Goal: Find specific page/section: Find specific page/section

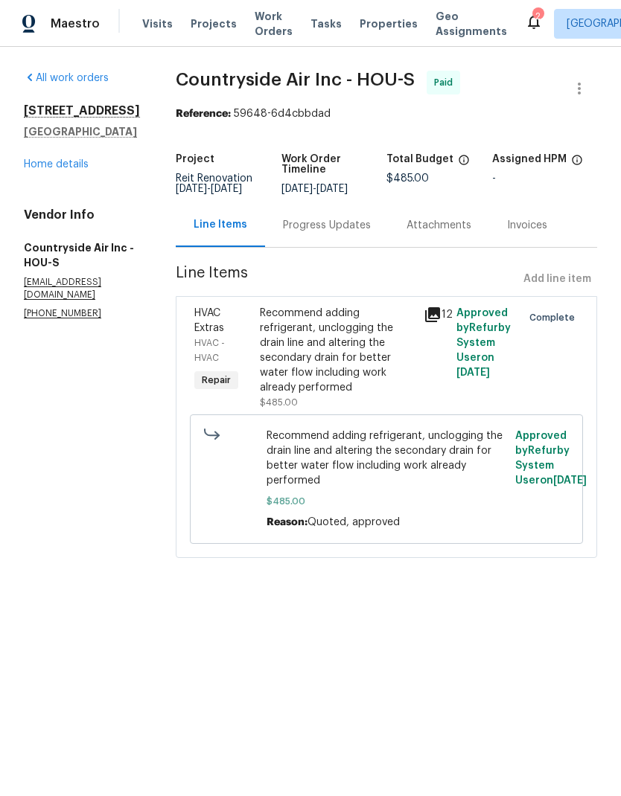
click at [206, 28] on span "Projects" at bounding box center [214, 23] width 46 height 15
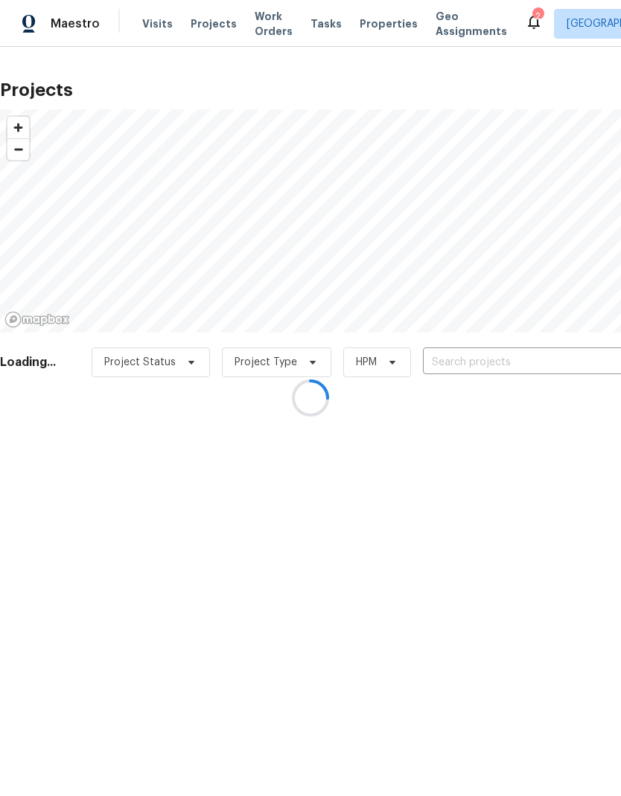
click at [511, 361] on div at bounding box center [310, 398] width 621 height 796
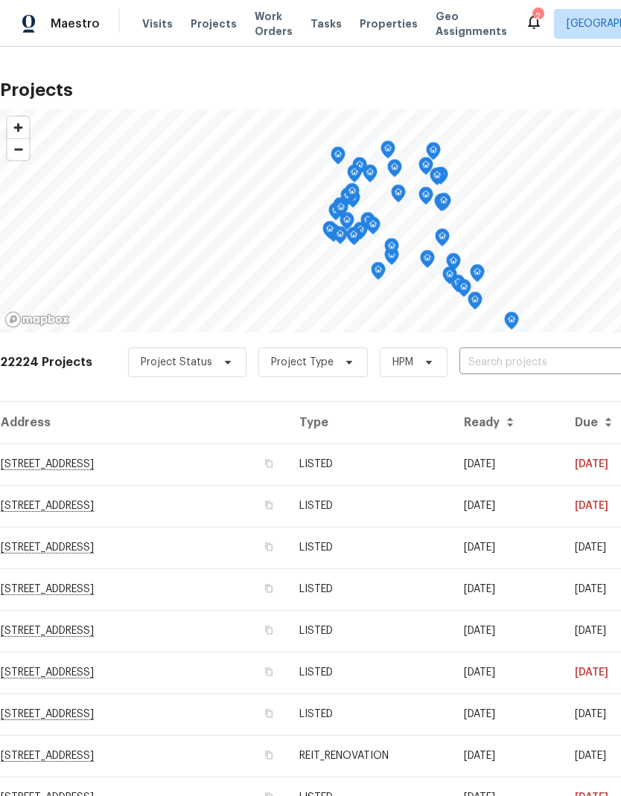
click at [525, 355] on input "text" at bounding box center [544, 362] width 170 height 23
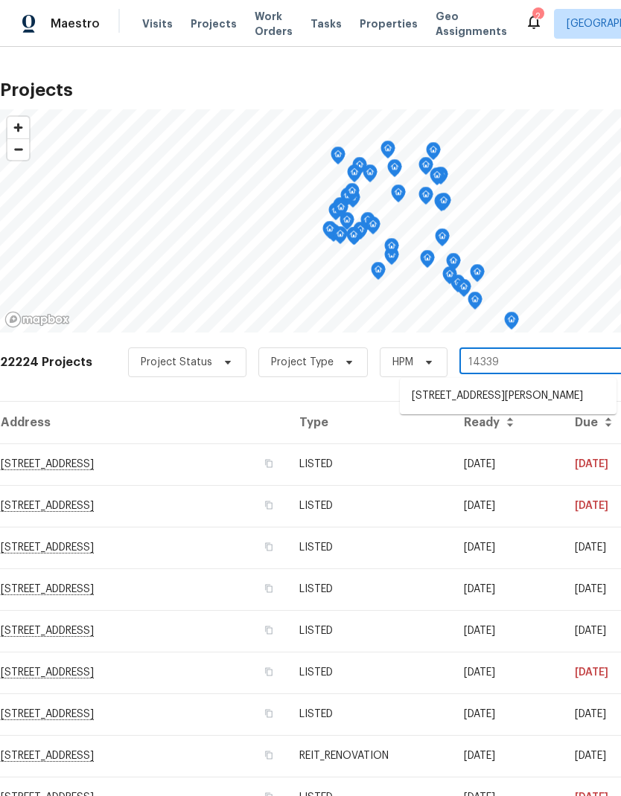
type input "14339 p"
click at [530, 389] on li "[STREET_ADDRESS][PERSON_NAME]" at bounding box center [508, 396] width 217 height 25
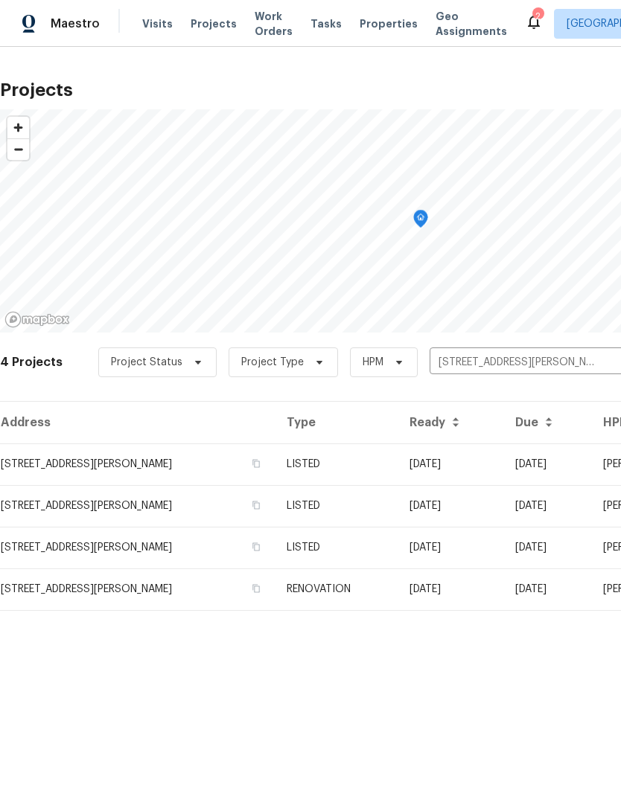
click at [48, 460] on td "[STREET_ADDRESS][PERSON_NAME]" at bounding box center [137, 465] width 275 height 42
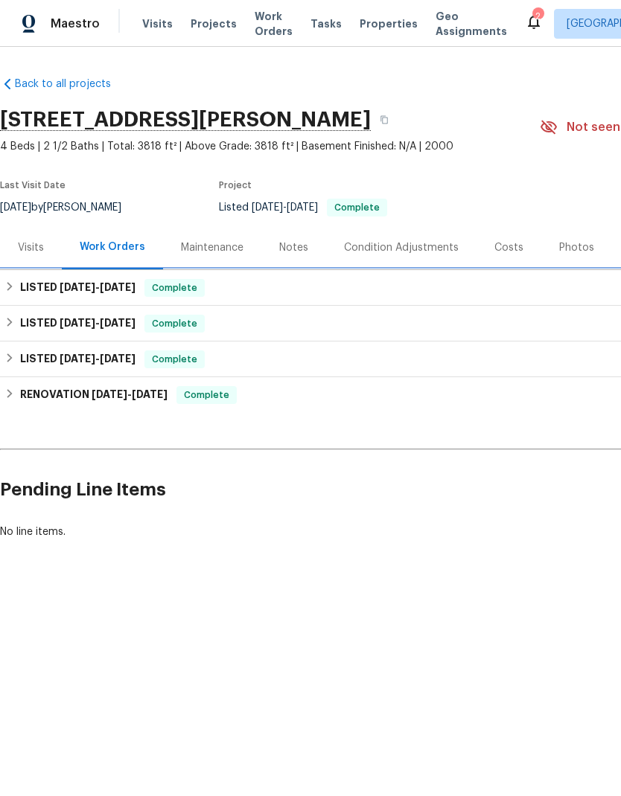
click at [17, 292] on div "LISTED [DATE] - [DATE] Complete" at bounding box center [420, 288] width 832 height 18
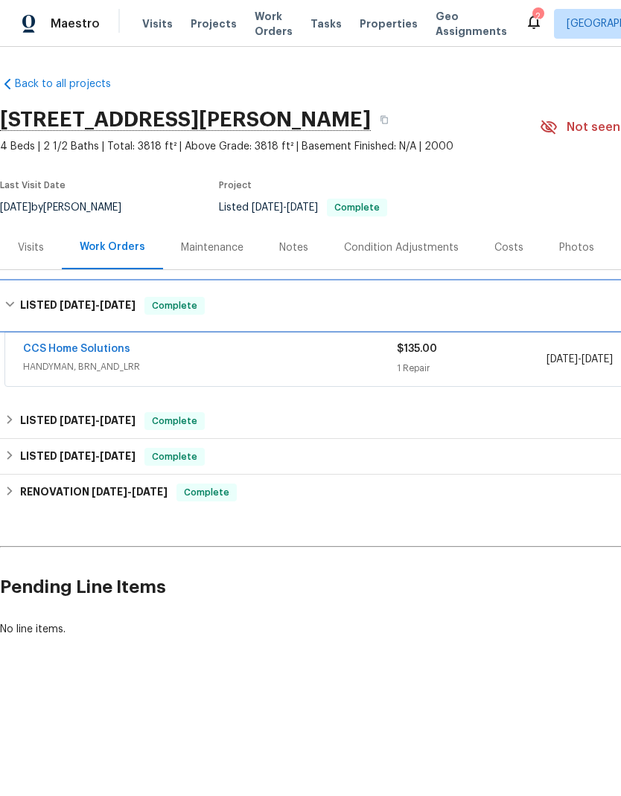
click at [22, 307] on h6 "LISTED [DATE] - [DATE]" at bounding box center [77, 306] width 115 height 18
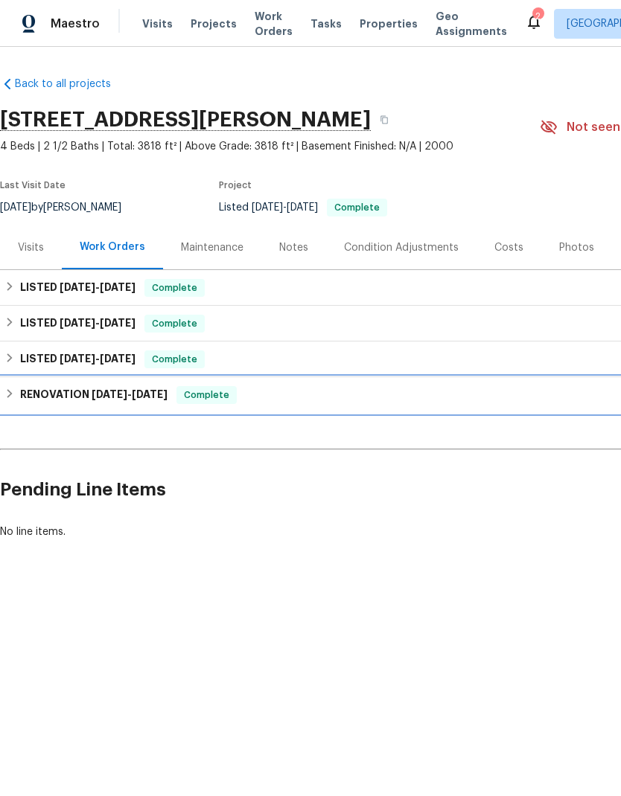
click at [16, 394] on div "RENOVATION [DATE] - [DATE] Complete" at bounding box center [420, 395] width 832 height 18
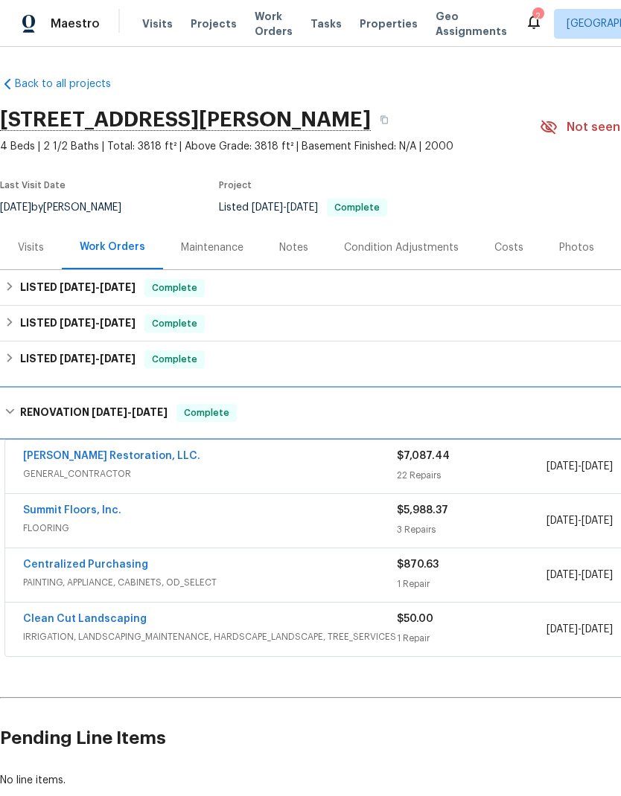
click at [23, 401] on div "RENOVATION [DATE] - [DATE] Complete" at bounding box center [420, 413] width 841 height 48
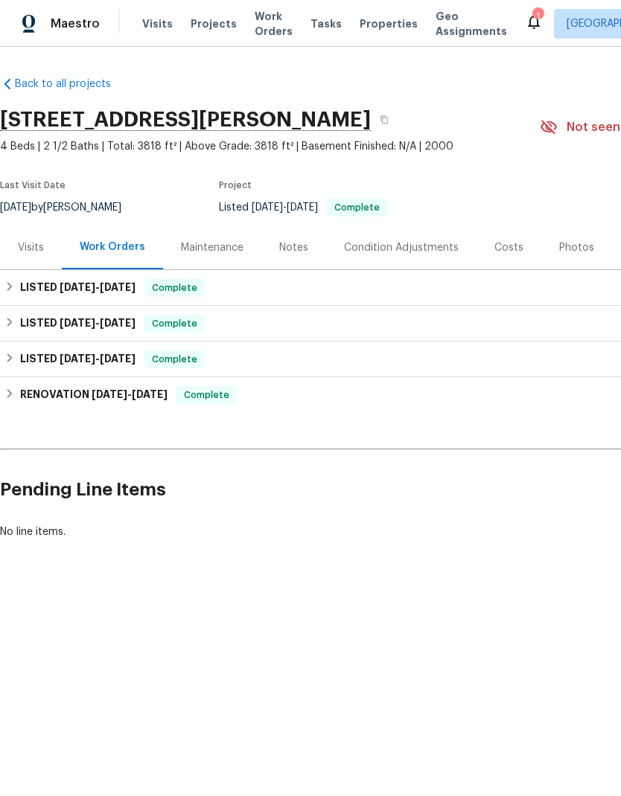
click at [42, 255] on div "Visits" at bounding box center [31, 247] width 26 height 15
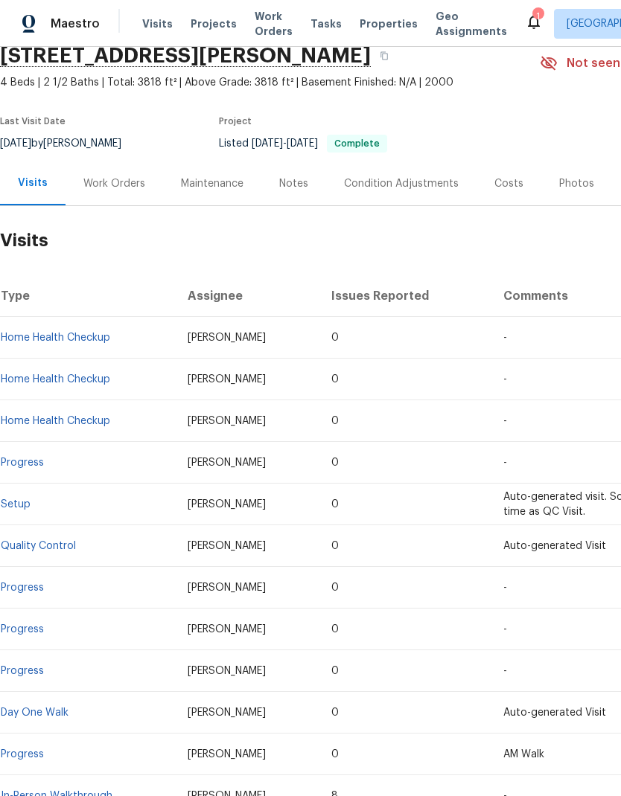
scroll to position [64, 0]
click at [72, 339] on link "Home Health Checkup" at bounding box center [55, 338] width 109 height 10
